Goal: Task Accomplishment & Management: Manage account settings

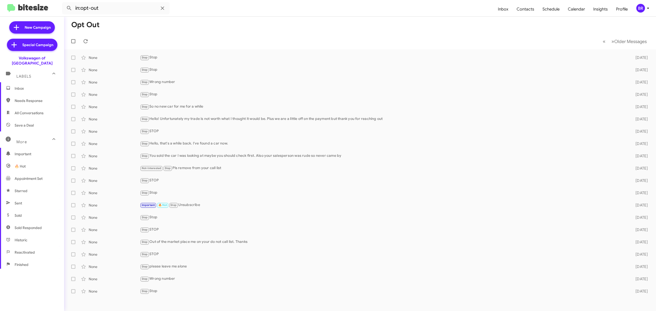
scroll to position [28, 0]
click at [641, 11] on div "BR" at bounding box center [640, 8] width 9 height 9
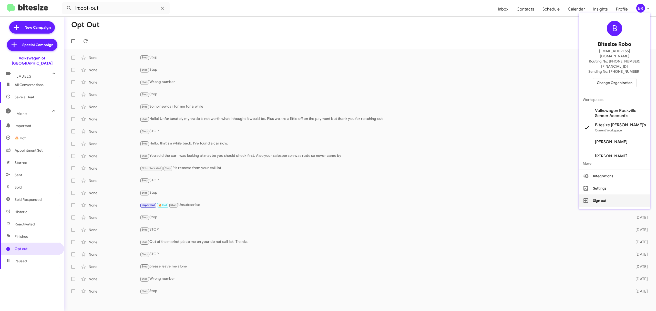
click at [606, 195] on button "Sign out" at bounding box center [615, 201] width 72 height 12
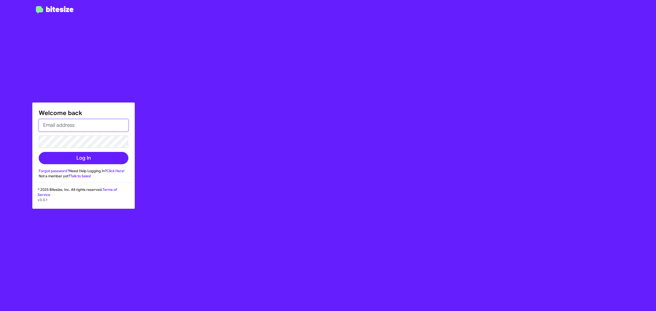
type input "[PERSON_NAME][EMAIL_ADDRESS][DOMAIN_NAME]"
click at [89, 129] on input "[PERSON_NAME][EMAIL_ADDRESS][DOMAIN_NAME]" at bounding box center [84, 125] width 90 height 12
click at [74, 160] on button "Log In" at bounding box center [84, 158] width 90 height 12
